Goal: Task Accomplishment & Management: Manage account settings

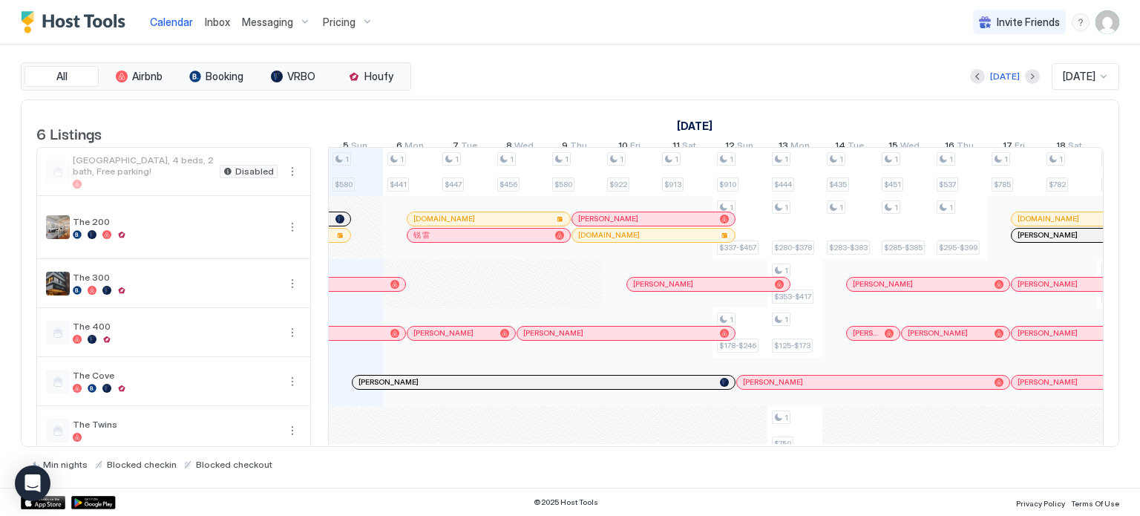
scroll to position [0, 824]
click at [503, 241] on div at bounding box center [504, 235] width 12 height 12
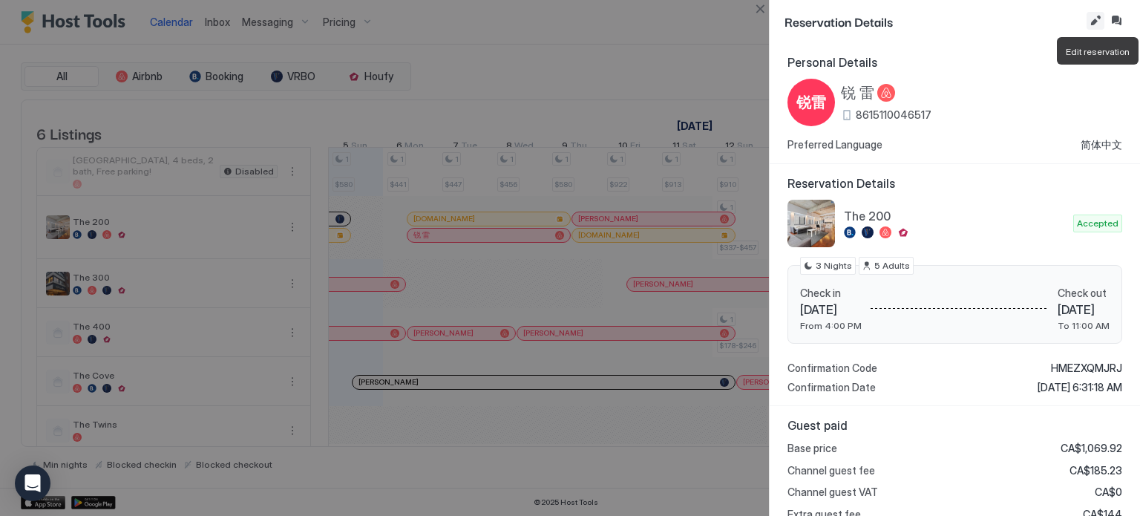
click at [1095, 22] on button "Edit reservation" at bounding box center [1095, 21] width 18 height 18
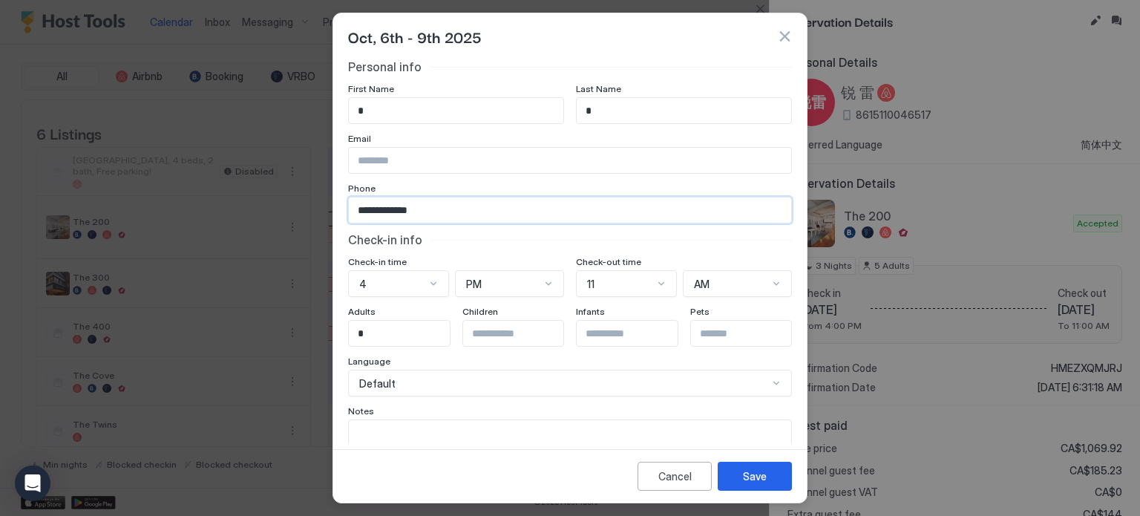
click at [493, 211] on input "**********" at bounding box center [570, 209] width 442 height 25
type input "**********"
click at [740, 474] on button "Save" at bounding box center [755, 476] width 74 height 29
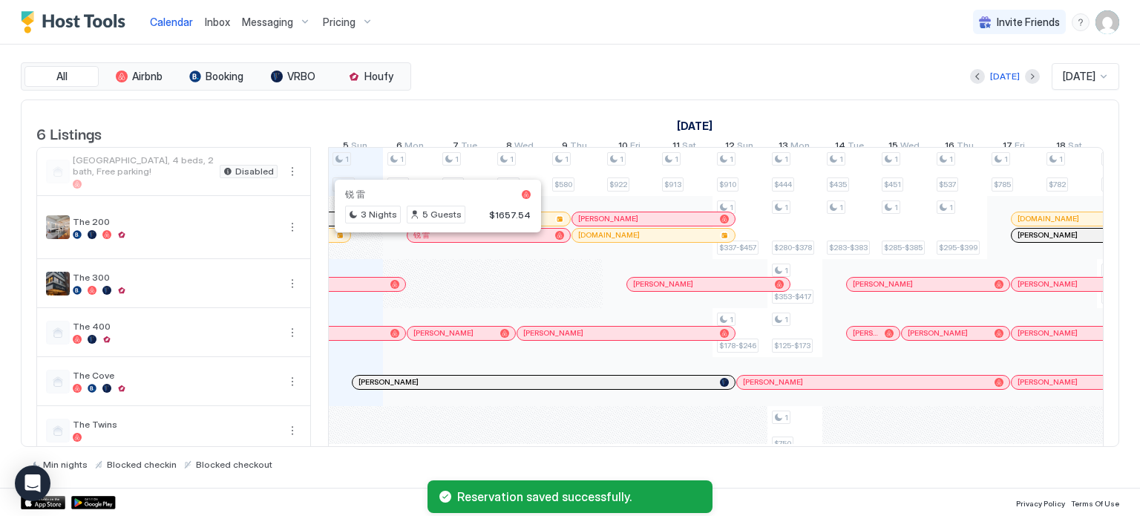
click at [431, 241] on div at bounding box center [432, 235] width 12 height 12
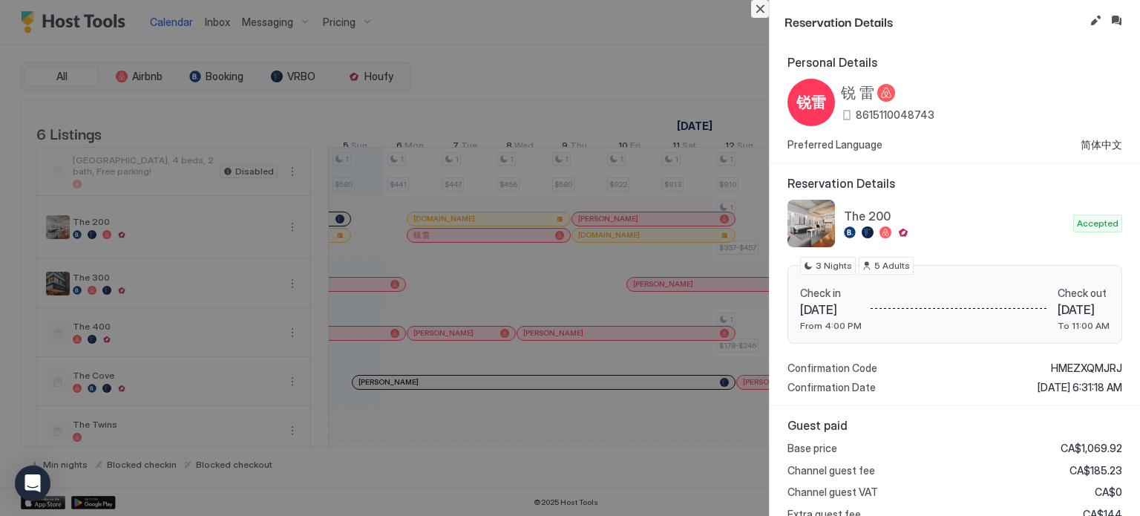
click at [764, 9] on button "Close" at bounding box center [760, 9] width 18 height 18
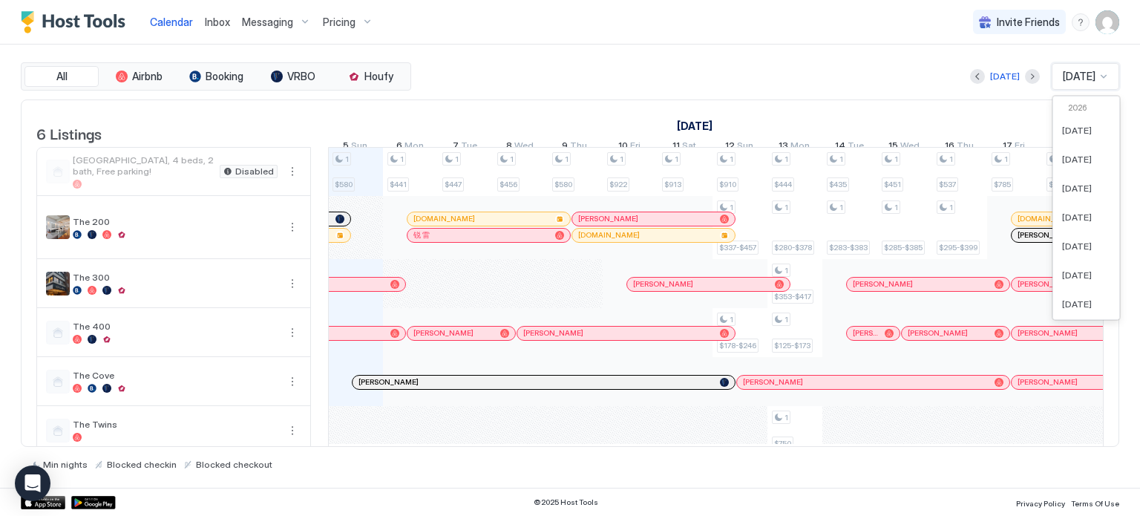
click at [1063, 76] on span "Oct 2025" at bounding box center [1079, 76] width 33 height 13
click at [1074, 270] on span "Jul 2026" at bounding box center [1077, 271] width 30 height 11
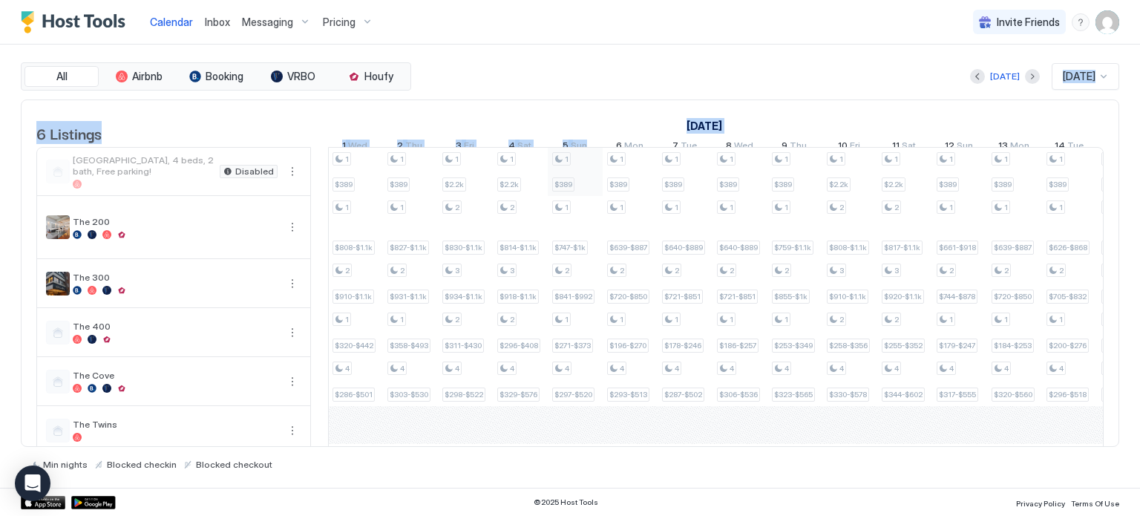
drag, startPoint x: 608, startPoint y: 91, endPoint x: 581, endPoint y: 171, distance: 83.8
click at [581, 171] on div "All Airbnb Booking VRBO Houfy Today Jul 2026 6 Listings June 2026 July 2026 Aug…" at bounding box center [570, 265] width 1098 height 407
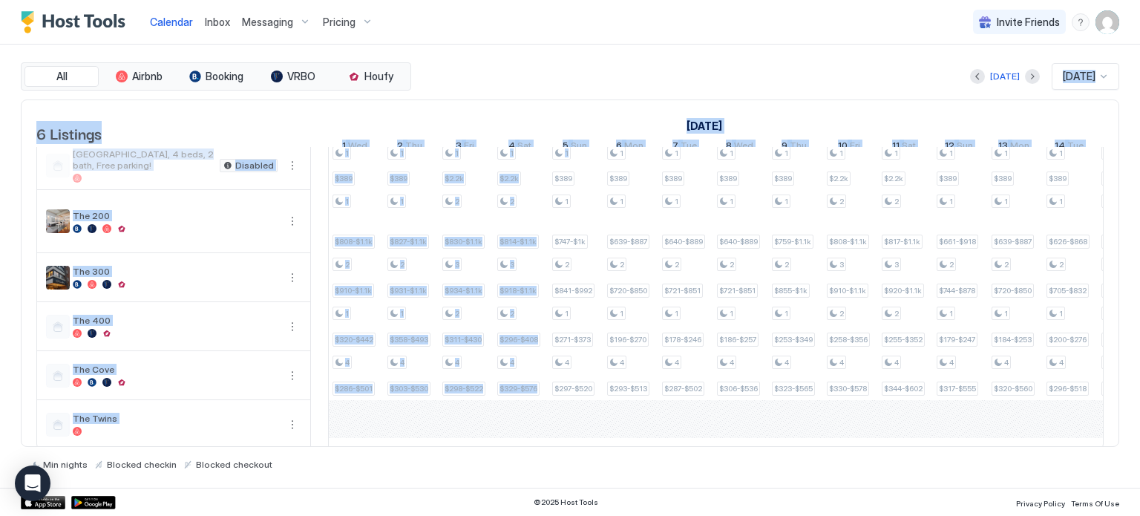
scroll to position [0, 1493]
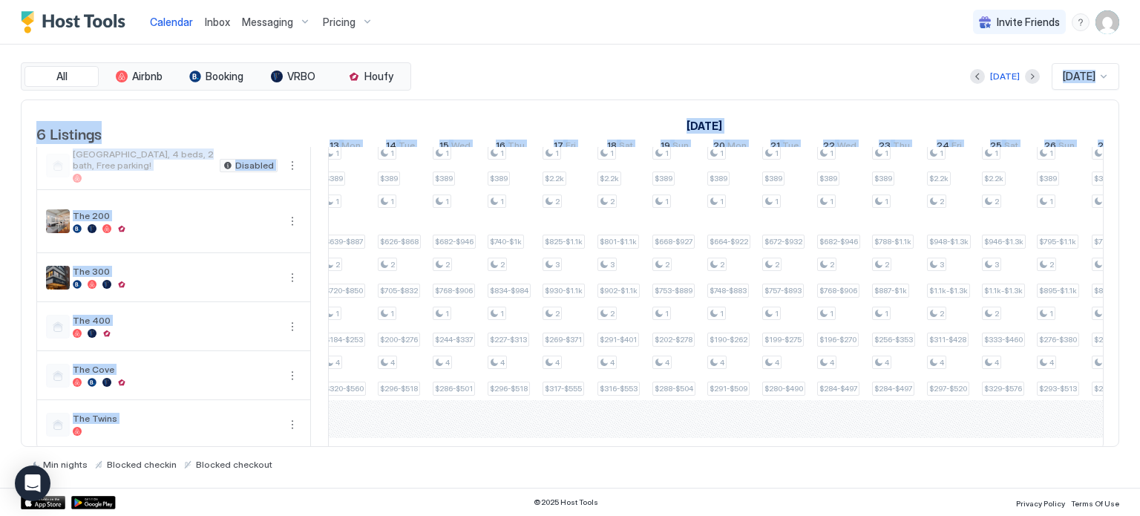
click at [805, 124] on div "July 2026" at bounding box center [510, 126] width 1702 height 22
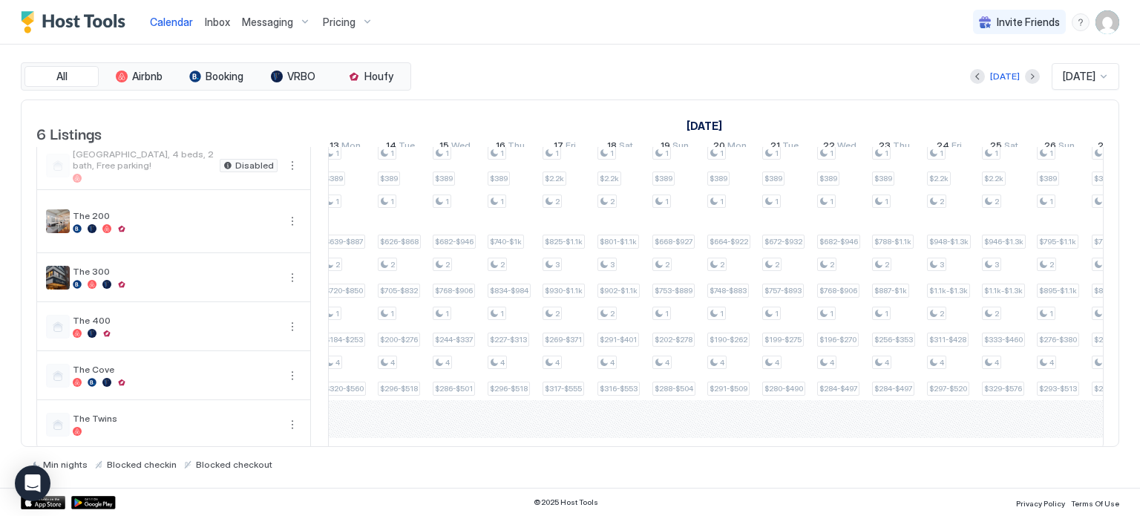
click at [714, 463] on div "Min nights Blocked checkin Blocked checkout" at bounding box center [570, 458] width 1098 height 23
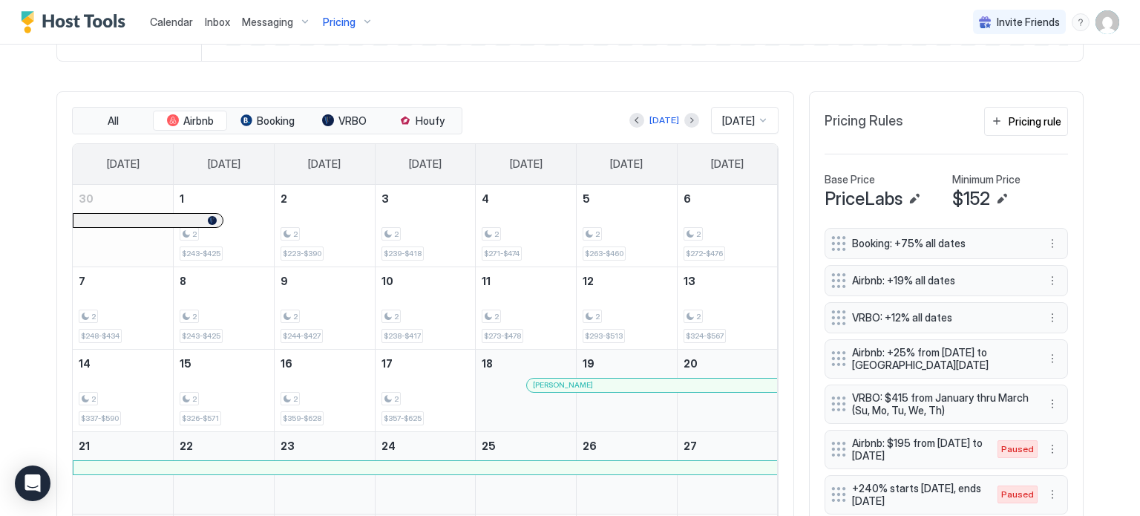
scroll to position [285, 855]
